Goal: Task Accomplishment & Management: Complete application form

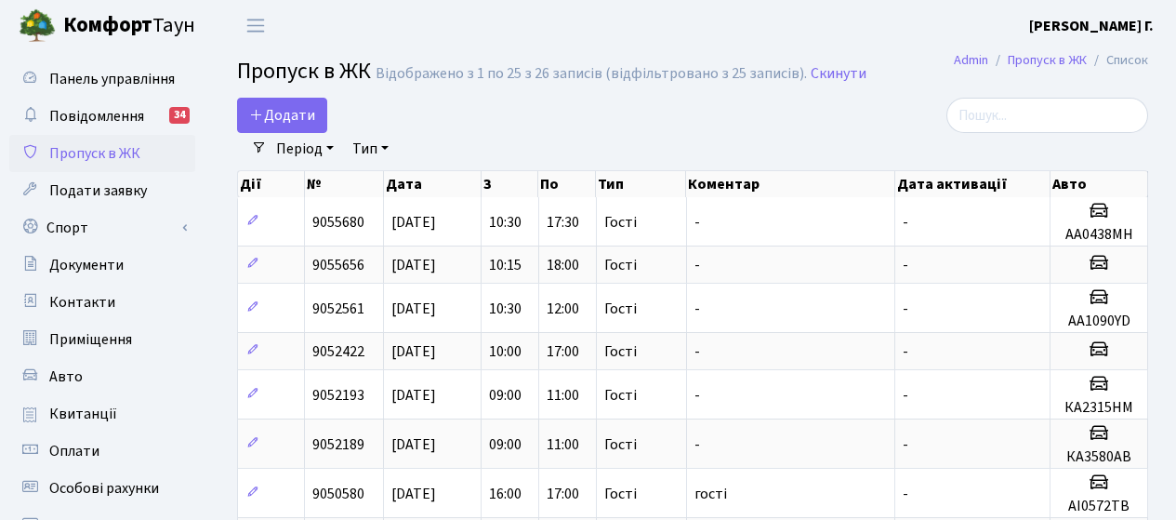
select select "25"
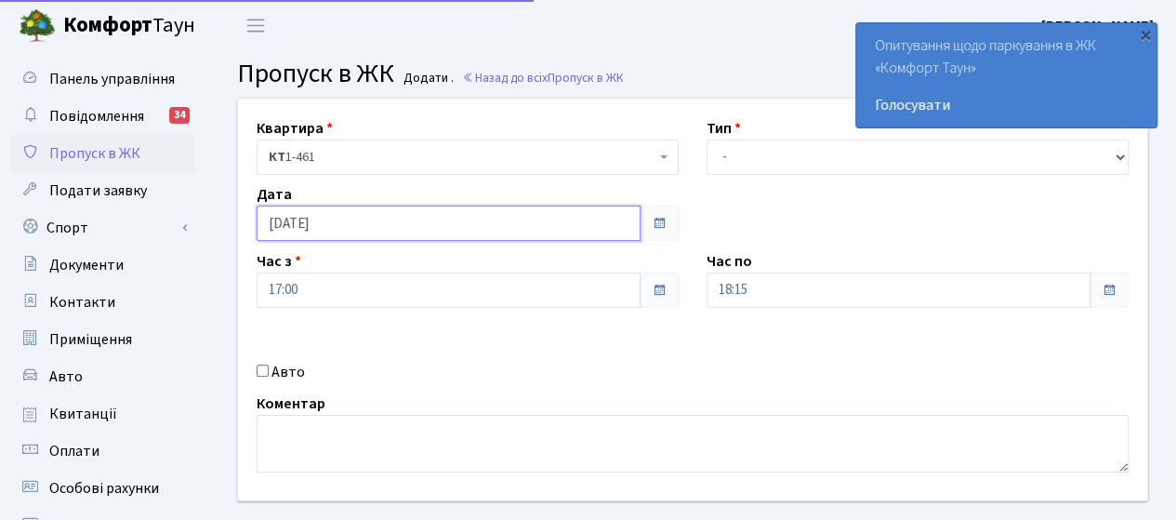
click at [337, 226] on input "[DATE]" at bounding box center [449, 222] width 384 height 35
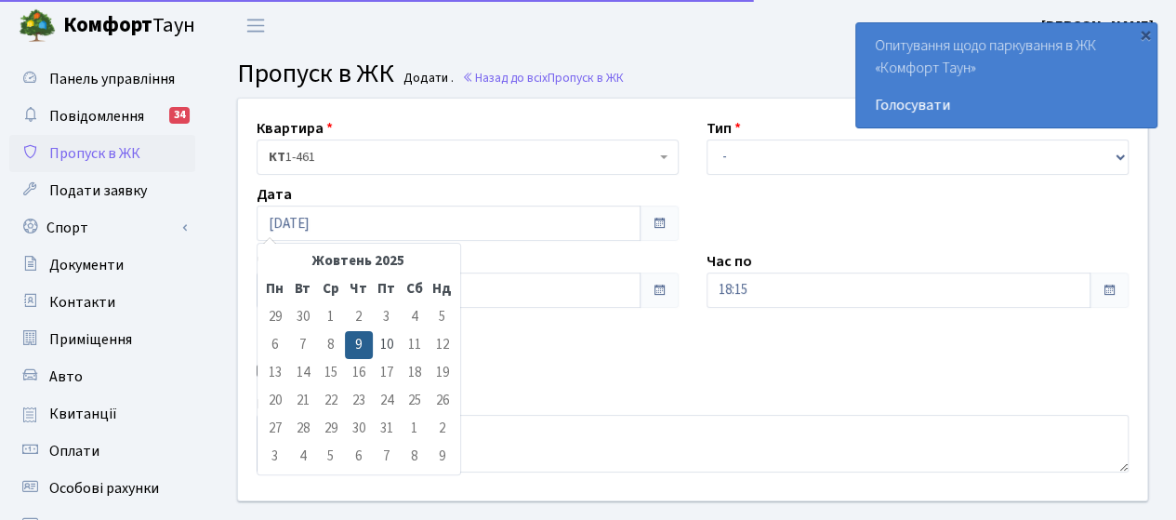
click at [389, 347] on td "10" at bounding box center [387, 345] width 28 height 28
type input "10.10.2025"
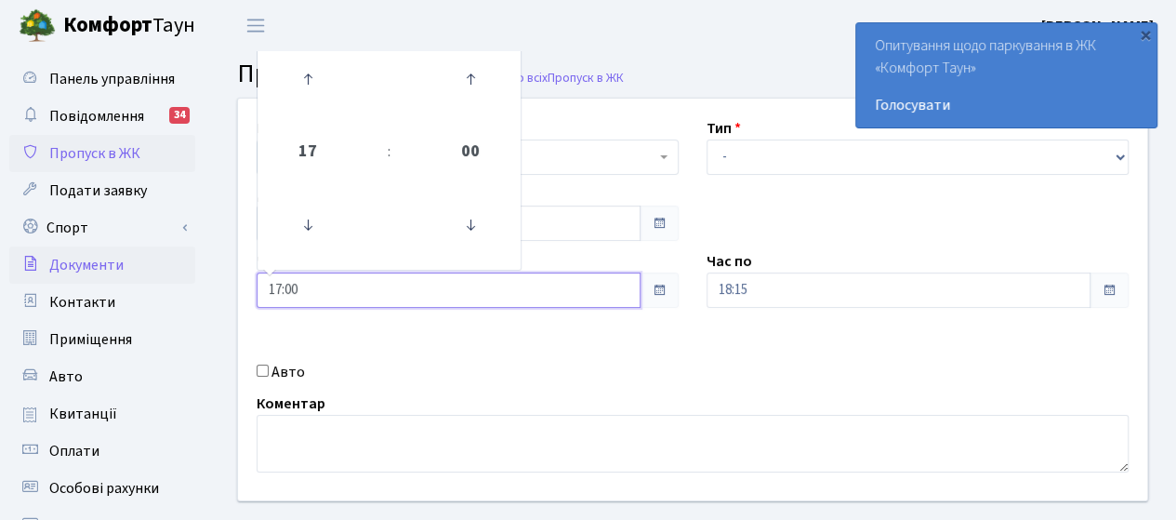
drag, startPoint x: 301, startPoint y: 287, endPoint x: 170, endPoint y: 276, distance: 131.6
click at [170, 276] on div "Панель управління Повідомлення 34 Пропуск в ЖК Подати заявку Спорт Бронювання С…" at bounding box center [588, 420] width 1176 height 739
type input "1"
type input "09:00"
click at [272, 373] on label "Авто" at bounding box center [287, 372] width 33 height 22
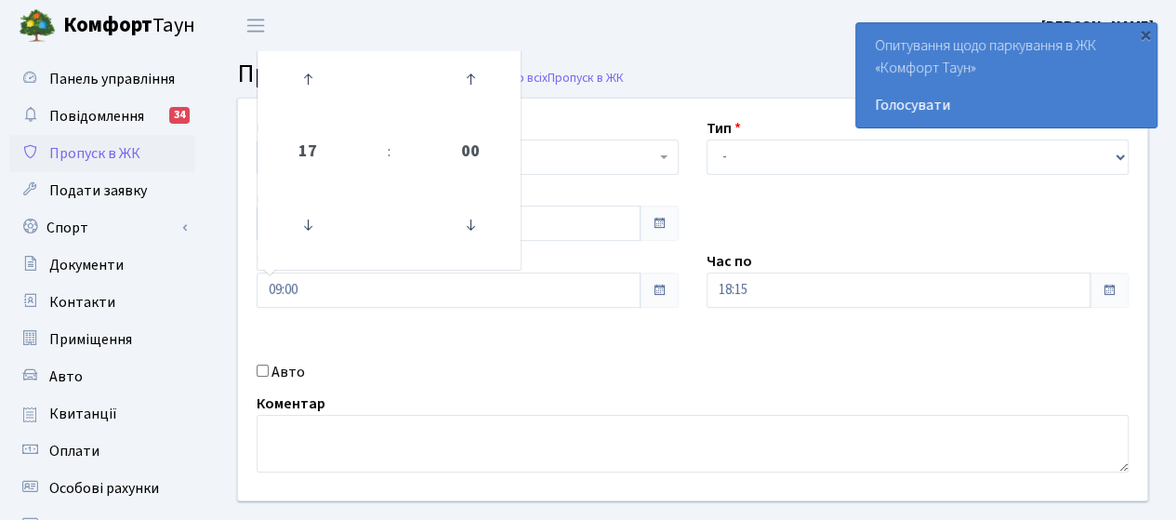
click at [269, 373] on input "Авто" at bounding box center [263, 370] width 12 height 12
checkbox input "true"
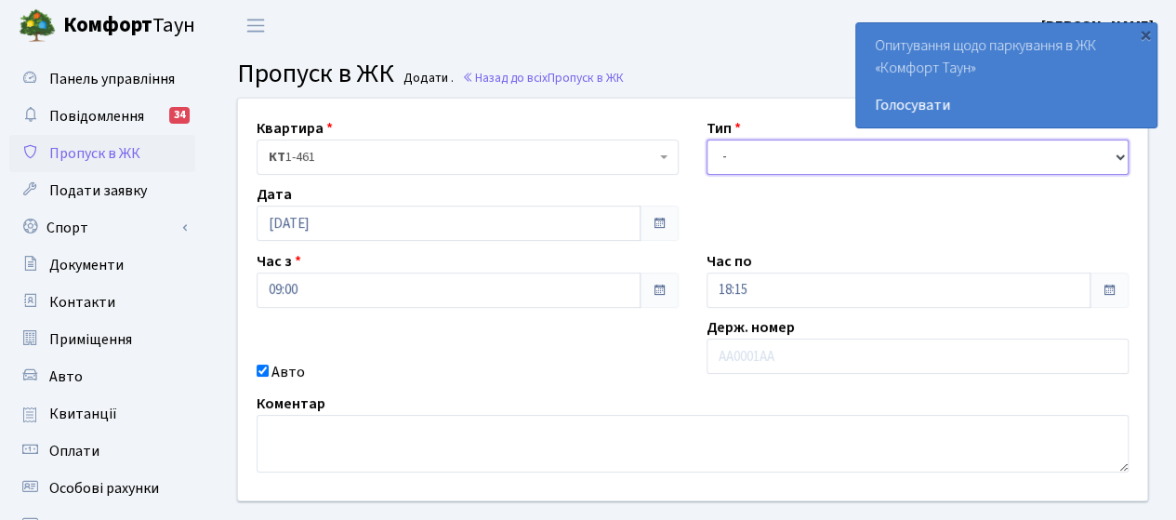
click at [768, 163] on select "- Доставка Таксі Гості Сервіс" at bounding box center [918, 156] width 422 height 35
select select "3"
click at [707, 139] on select "- Доставка Таксі Гості Сервіс" at bounding box center [918, 156] width 422 height 35
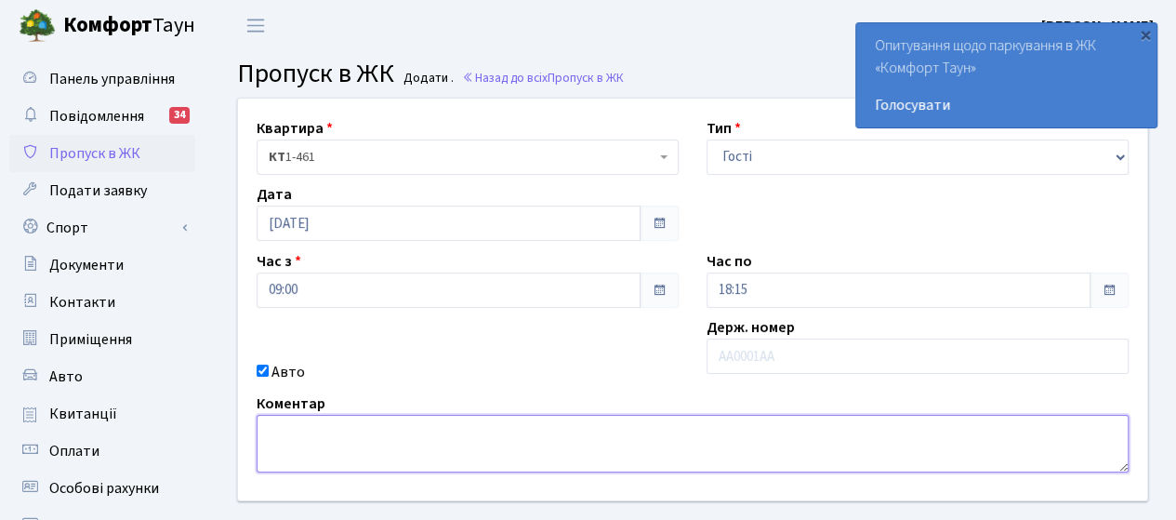
drag, startPoint x: 303, startPoint y: 421, endPoint x: 297, endPoint y: 400, distance: 22.4
click at [305, 417] on textarea at bounding box center [693, 444] width 872 height 58
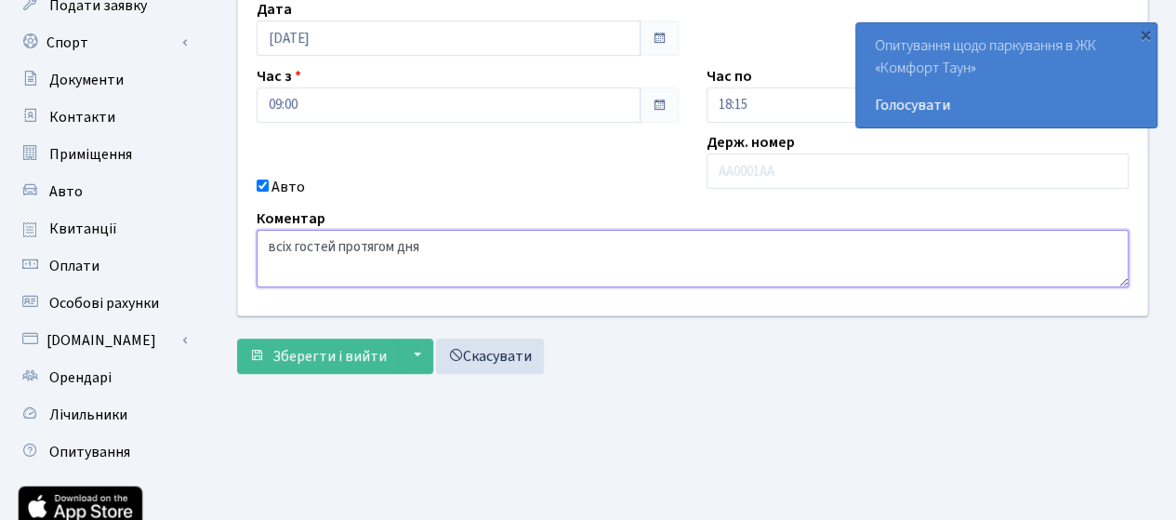
scroll to position [186, 0]
type textarea "всіх гостей протягом дня"
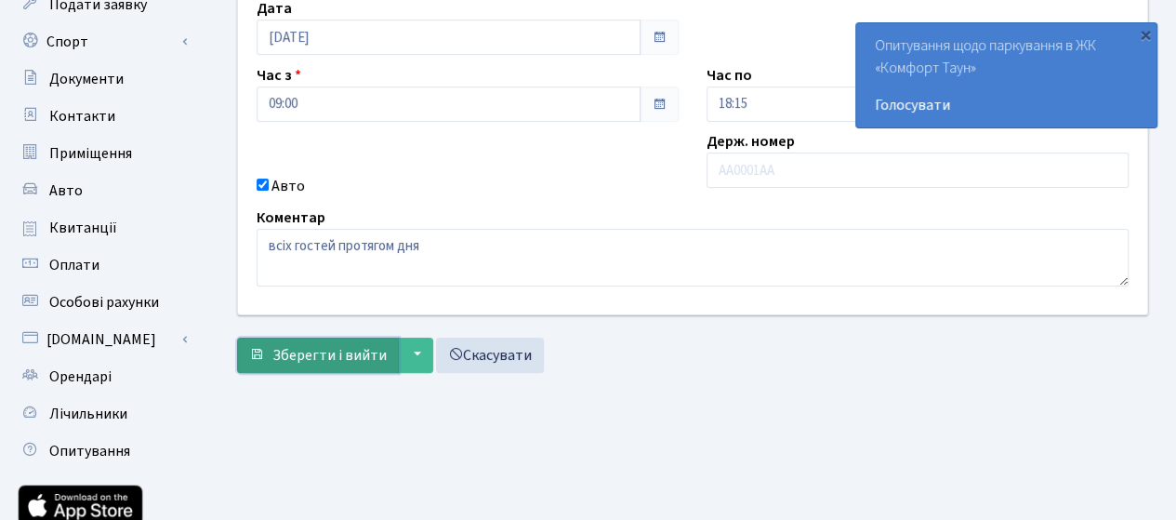
drag, startPoint x: 311, startPoint y: 351, endPoint x: 322, endPoint y: 337, distance: 17.9
click at [320, 339] on button "Зберегти і вийти" at bounding box center [318, 355] width 162 height 35
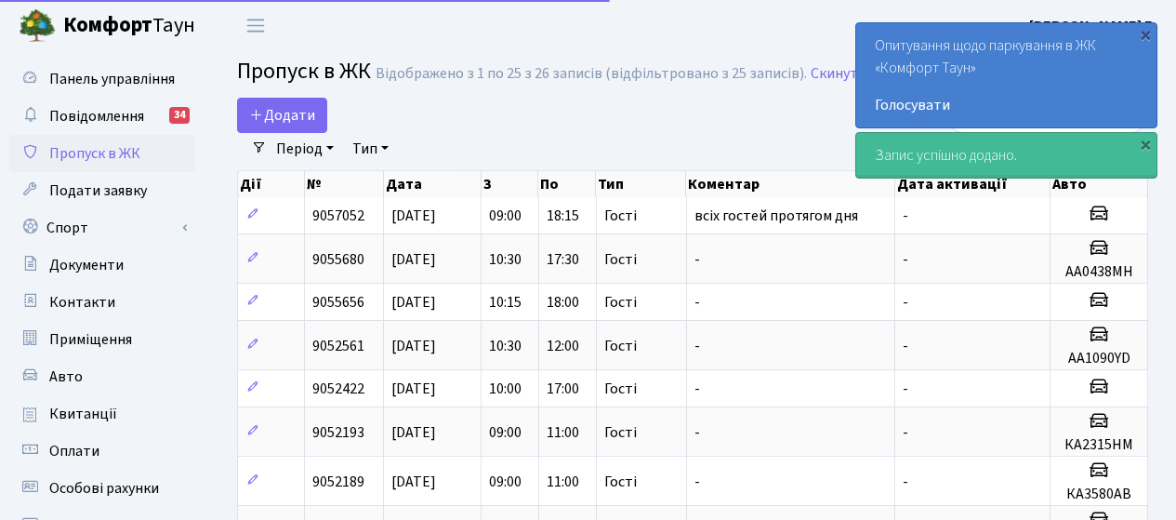
select select "25"
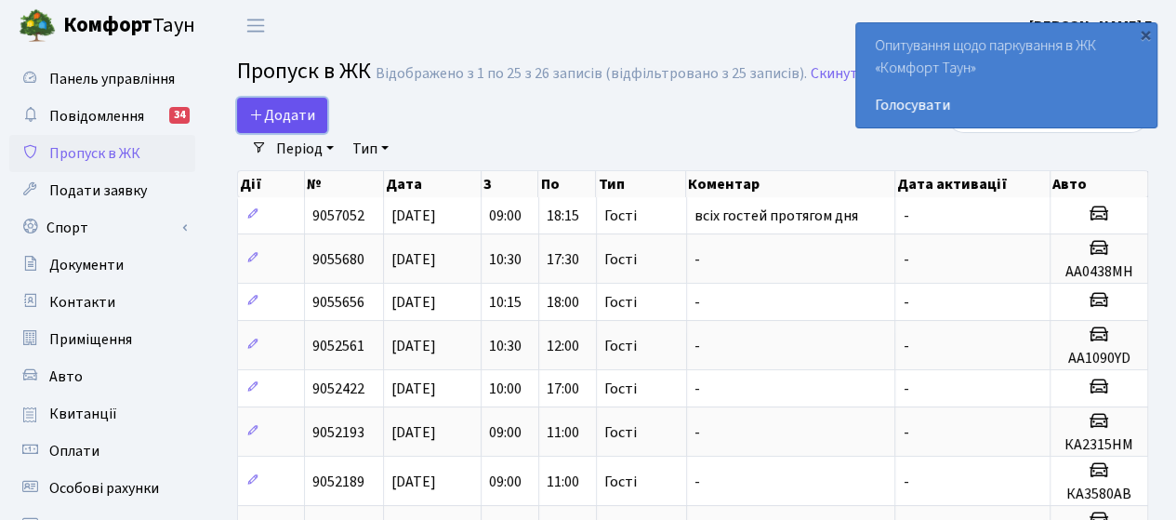
click at [282, 109] on span "Додати" at bounding box center [282, 115] width 66 height 20
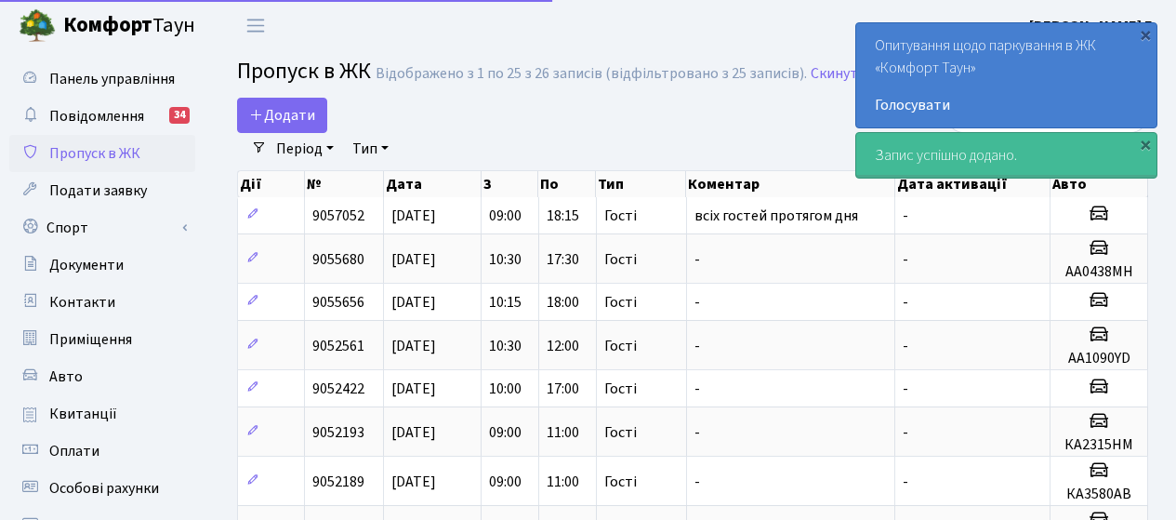
select select "25"
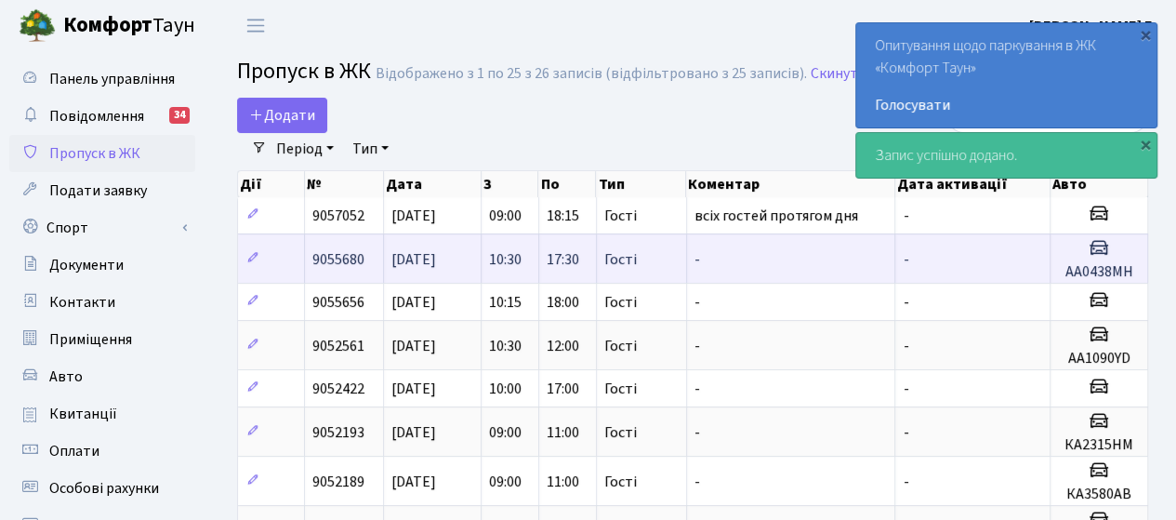
click at [470, 260] on td "[DATE]" at bounding box center [432, 257] width 97 height 49
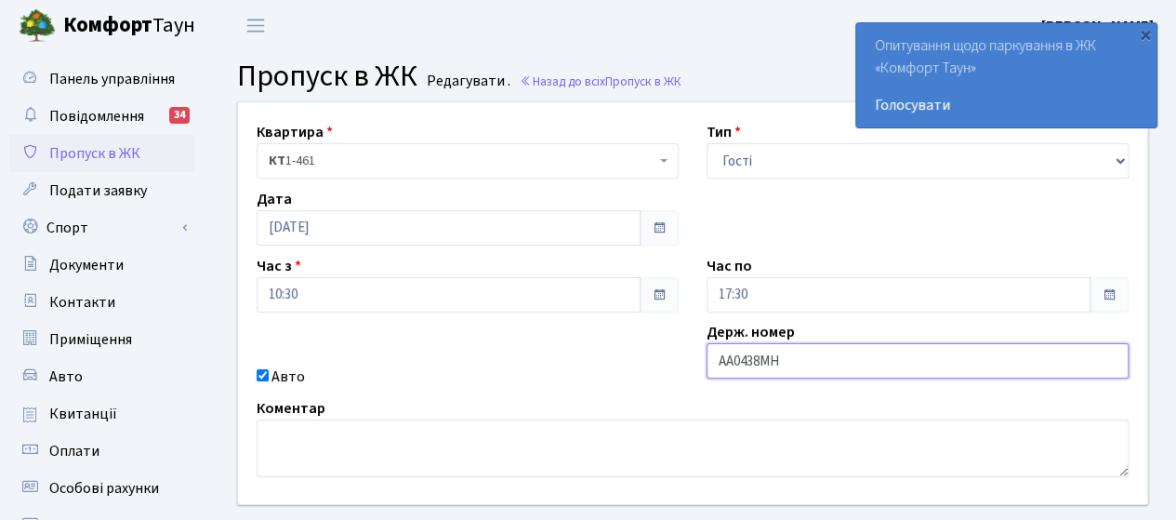
drag, startPoint x: 807, startPoint y: 364, endPoint x: 684, endPoint y: 352, distance: 123.2
click at [684, 352] on div "Квартира <b>КТ</b>&nbsp;&nbsp;&nbsp;&nbsp;1-461 КТ 1-461 Тип - Доставка Таксі Г…" at bounding box center [692, 303] width 937 height 402
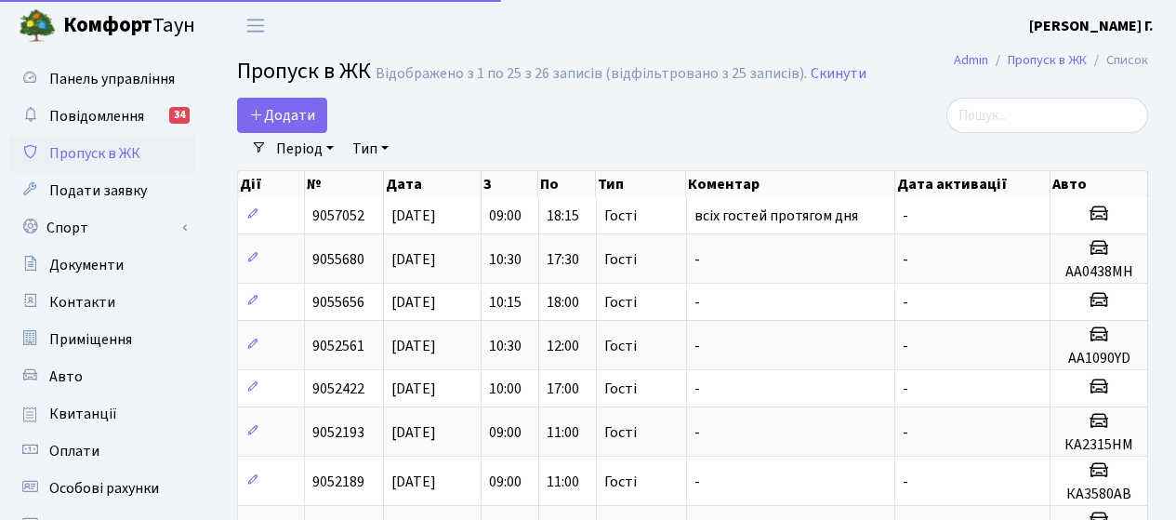
select select "25"
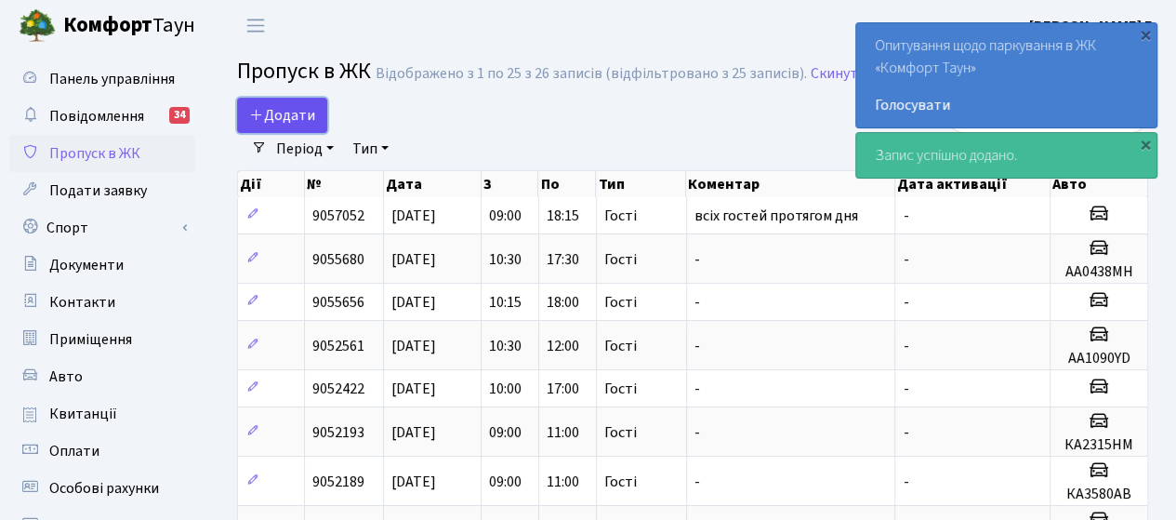
click at [257, 109] on icon at bounding box center [256, 114] width 15 height 15
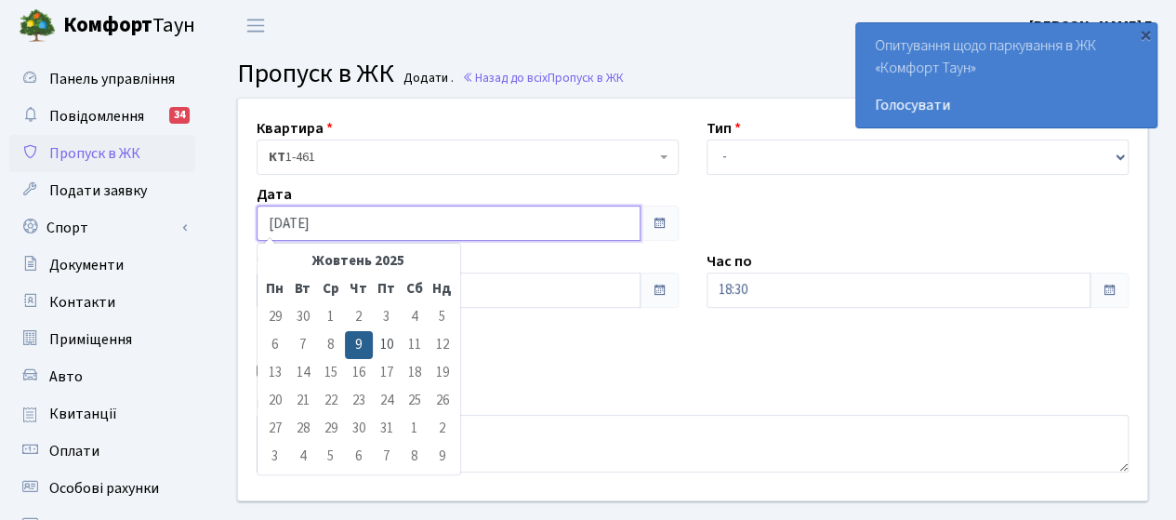
click at [340, 230] on input "[DATE]" at bounding box center [449, 222] width 384 height 35
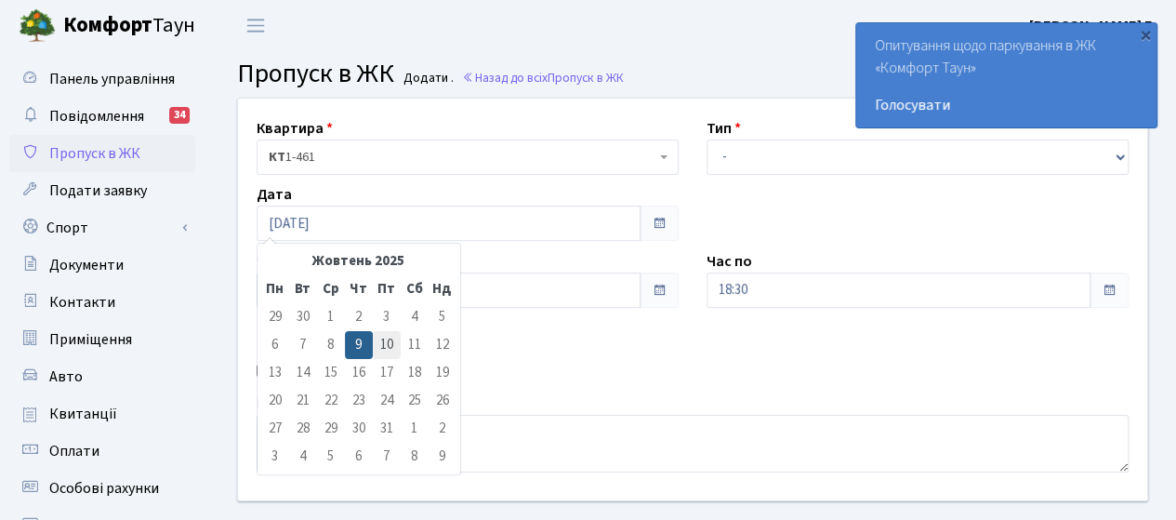
click at [390, 351] on td "10" at bounding box center [387, 345] width 28 height 28
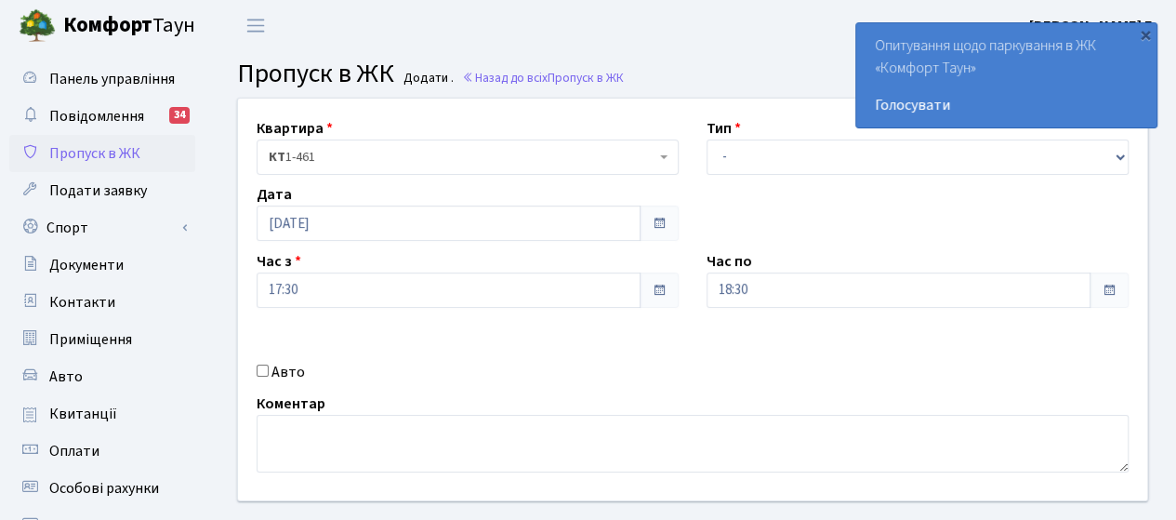
type input "[DATE]"
click at [337, 299] on input "17:30" at bounding box center [449, 289] width 384 height 35
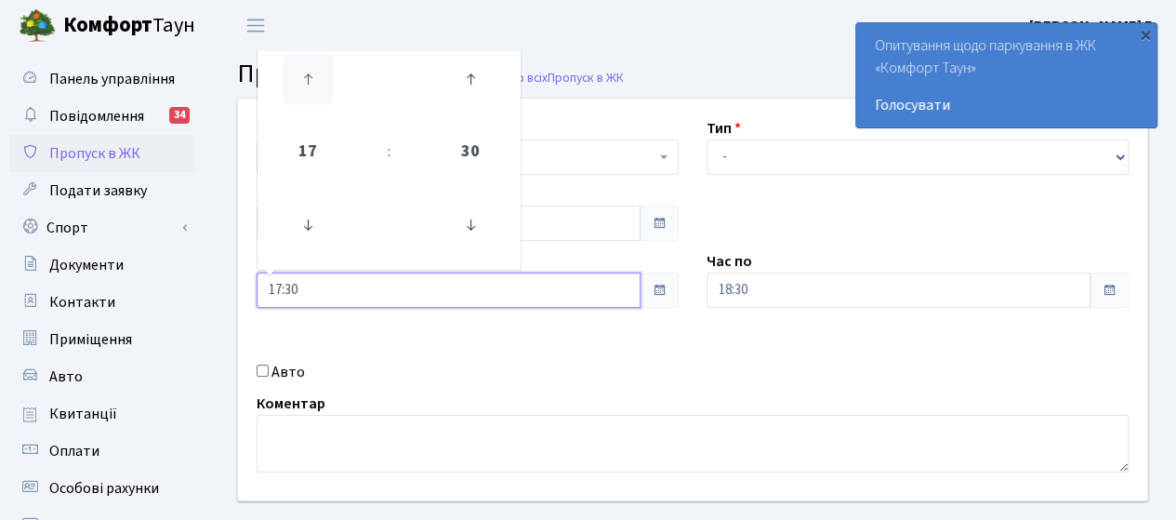
click at [302, 79] on icon at bounding box center [308, 79] width 50 height 50
click at [303, 235] on icon at bounding box center [308, 225] width 50 height 50
click at [303, 234] on icon at bounding box center [308, 225] width 50 height 50
click at [303, 233] on icon at bounding box center [308, 225] width 50 height 50
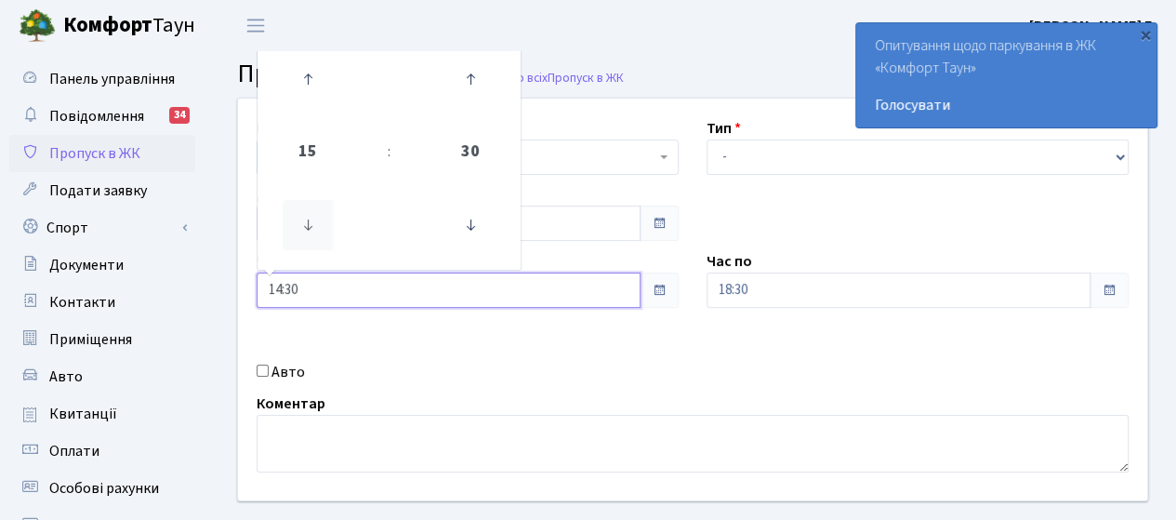
click at [303, 233] on icon at bounding box center [308, 225] width 50 height 50
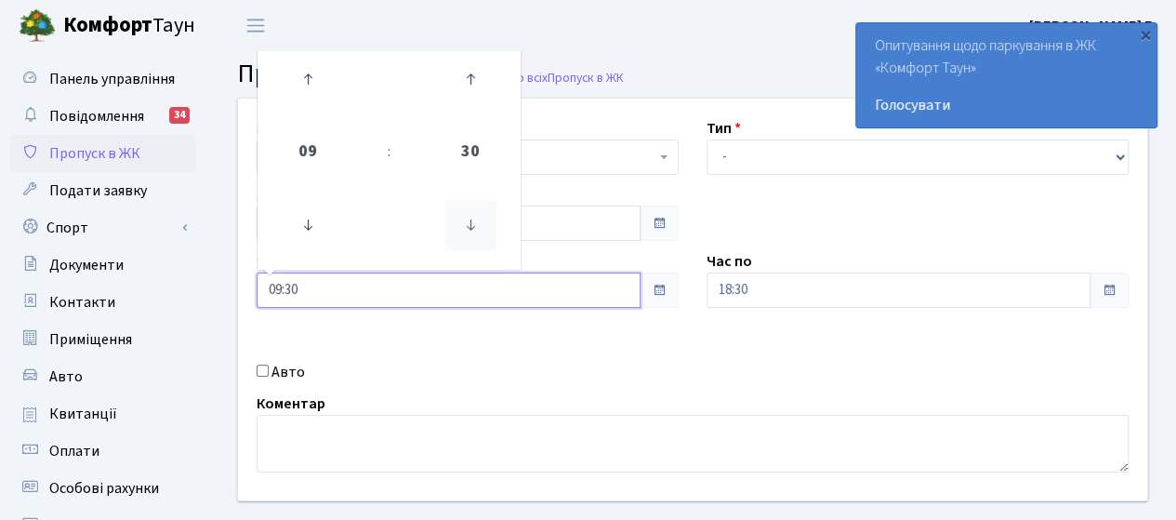
click at [463, 233] on icon at bounding box center [470, 225] width 50 height 50
type input "09:00"
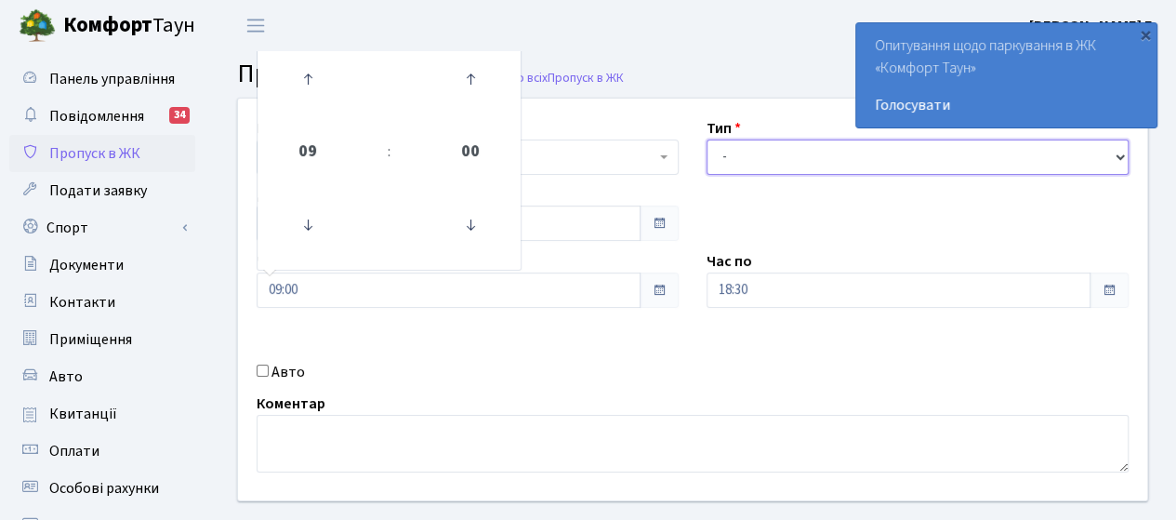
drag, startPoint x: 749, startPoint y: 157, endPoint x: 735, endPoint y: 168, distance: 17.9
click at [749, 157] on select "- Доставка Таксі Гості Сервіс" at bounding box center [918, 156] width 422 height 35
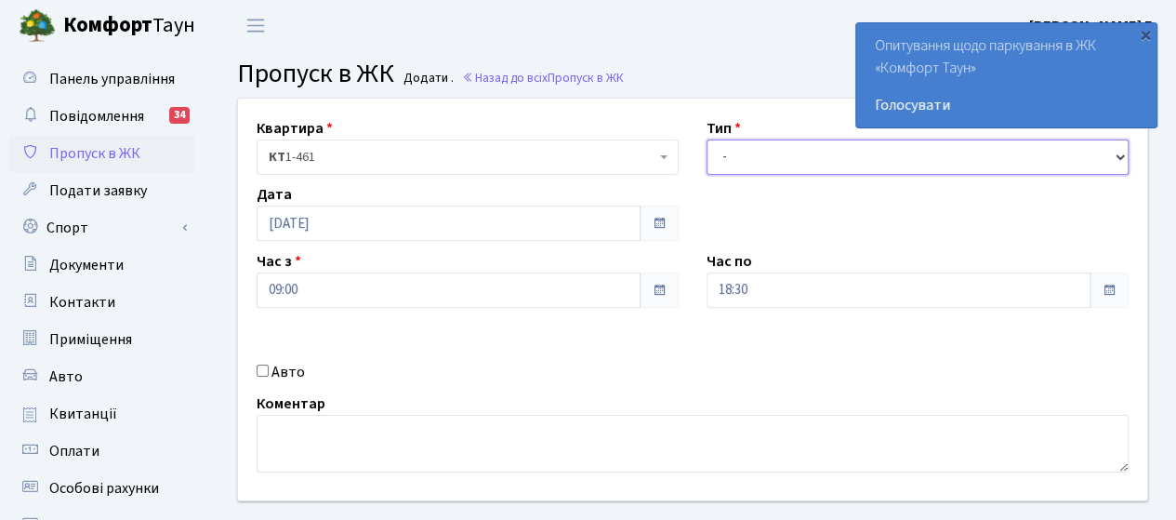
select select "3"
click at [707, 139] on select "- Доставка Таксі Гості Сервіс" at bounding box center [918, 156] width 422 height 35
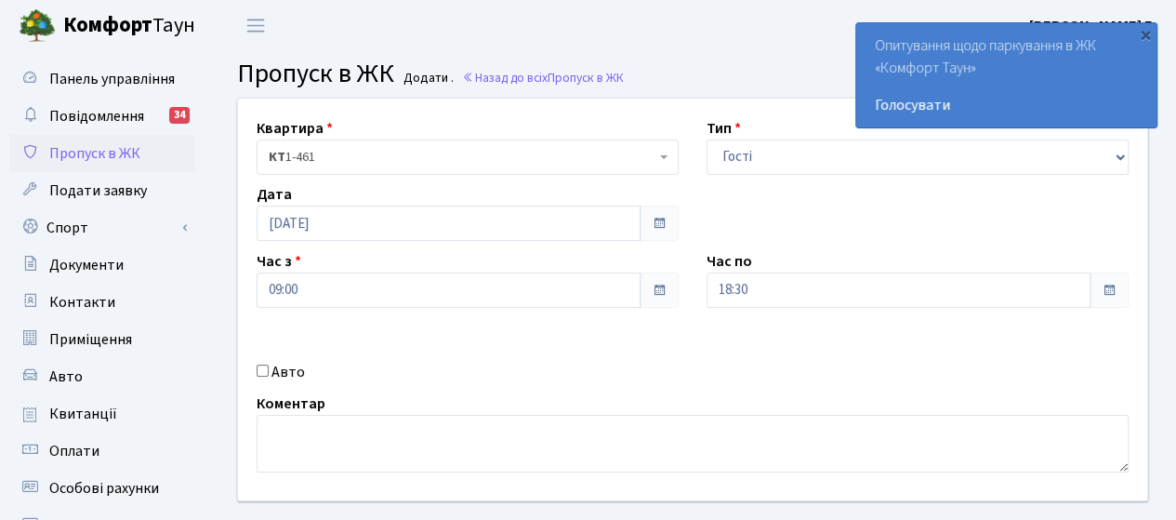
click at [271, 373] on label "Авто" at bounding box center [287, 372] width 33 height 22
click at [269, 373] on input "Авто" at bounding box center [263, 370] width 12 height 12
checkbox input "true"
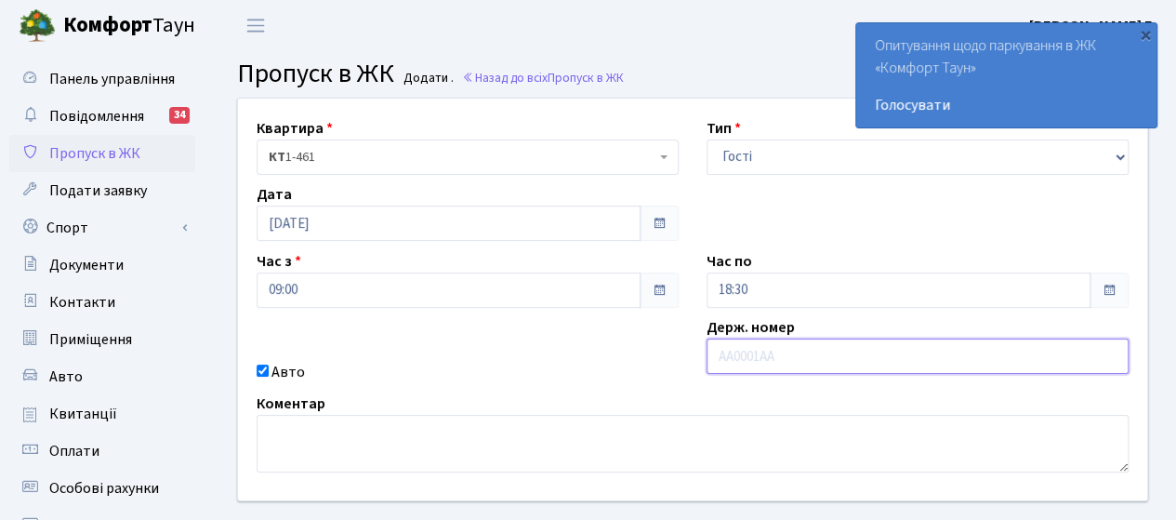
click at [729, 355] on input "text" at bounding box center [918, 355] width 422 height 35
paste input "АА0438МН"
type input "АА0438МН"
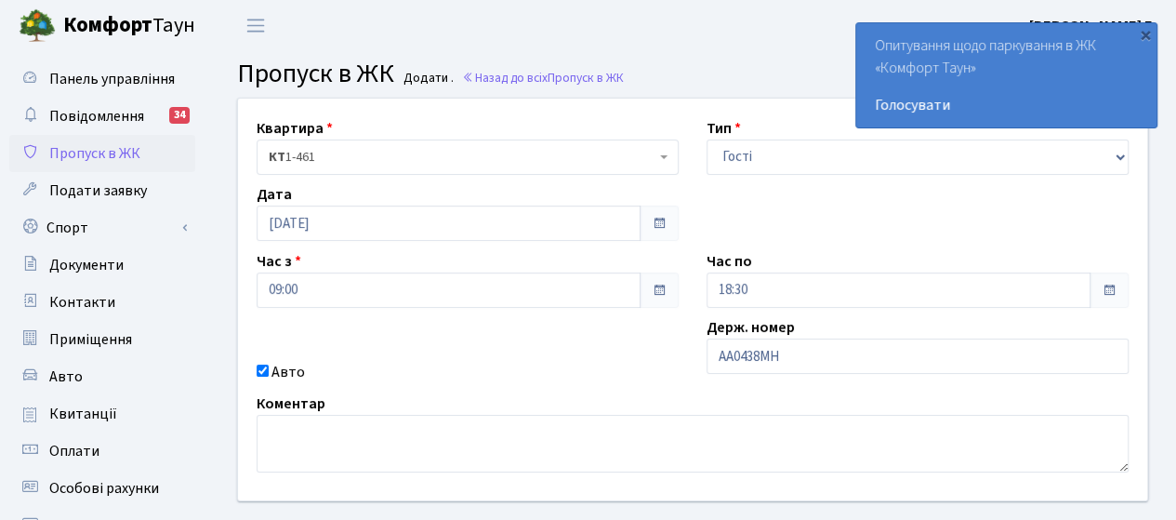
click at [602, 401] on div "Коментар" at bounding box center [693, 432] width 900 height 80
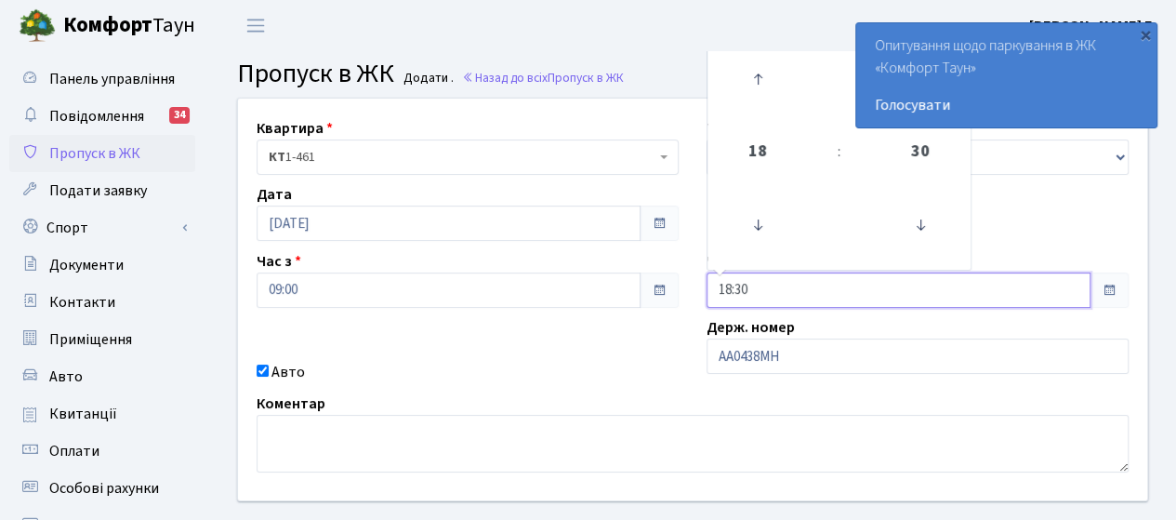
click at [844, 294] on input "18:30" at bounding box center [899, 289] width 384 height 35
click at [920, 227] on icon at bounding box center [920, 225] width 50 height 50
type input "18:00"
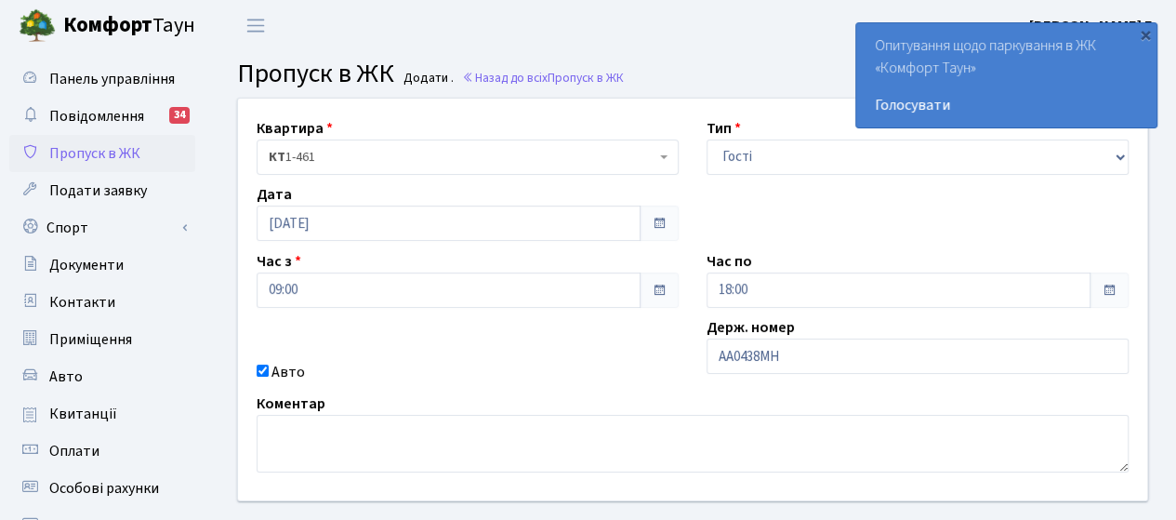
click at [555, 375] on div "Авто" at bounding box center [468, 372] width 450 height 22
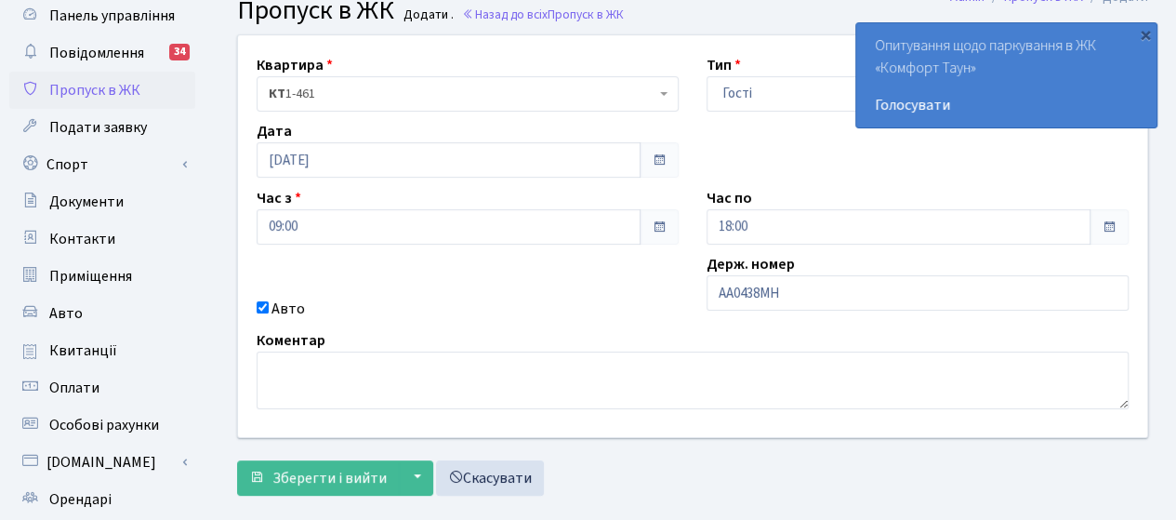
scroll to position [93, 0]
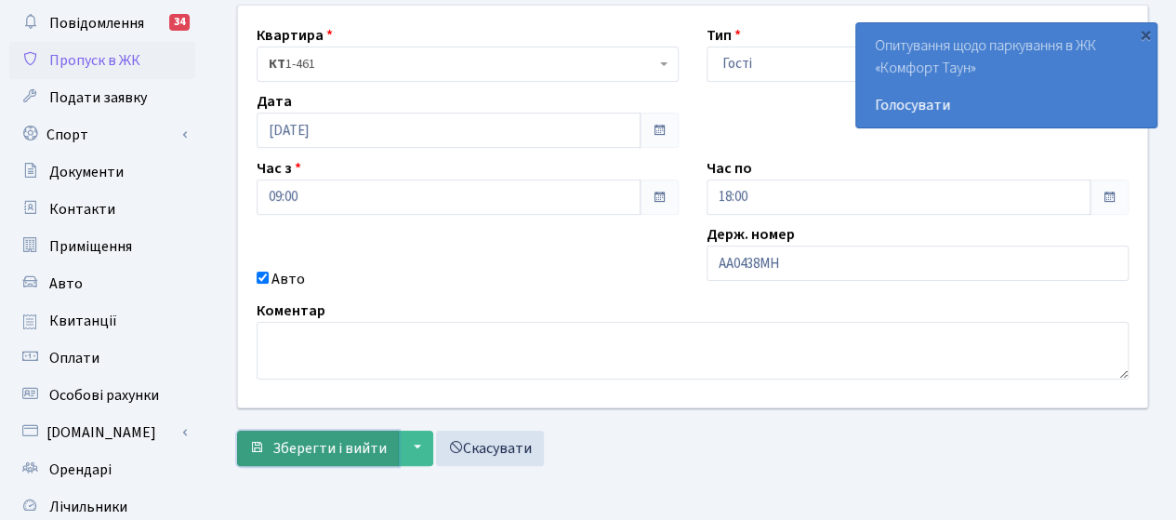
click at [331, 446] on span "Зберегти і вийти" at bounding box center [329, 448] width 114 height 20
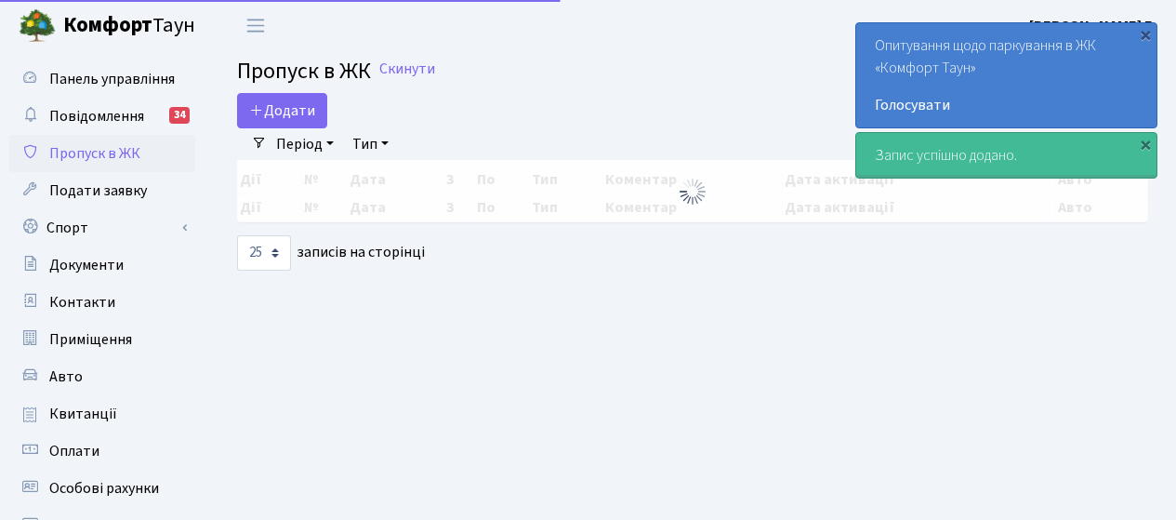
select select "25"
